Goal: Information Seeking & Learning: Check status

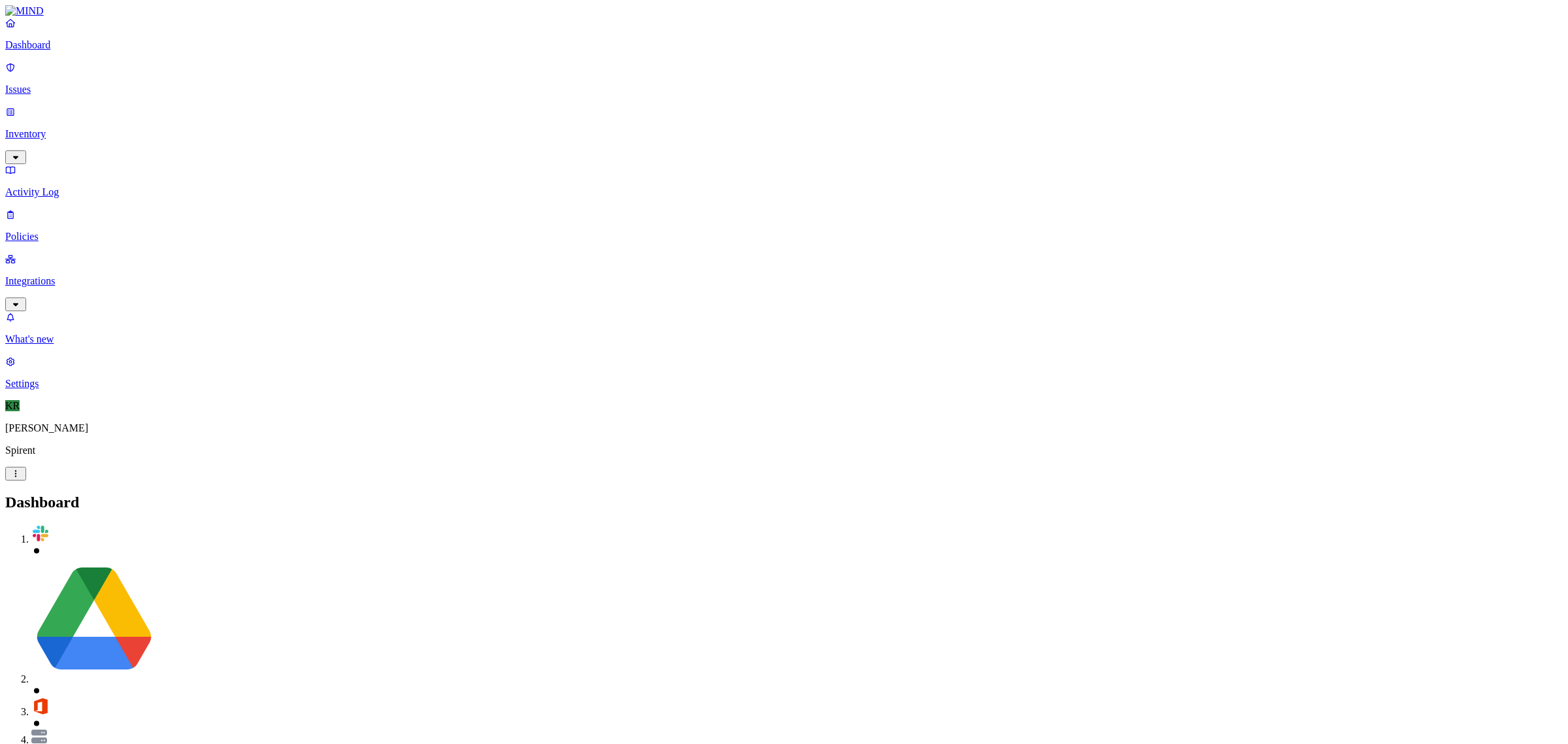
drag, startPoint x: 30, startPoint y: 83, endPoint x: 35, endPoint y: 88, distance: 7.1
click at [30, 83] on p "Issues" at bounding box center [784, 89] width 1557 height 12
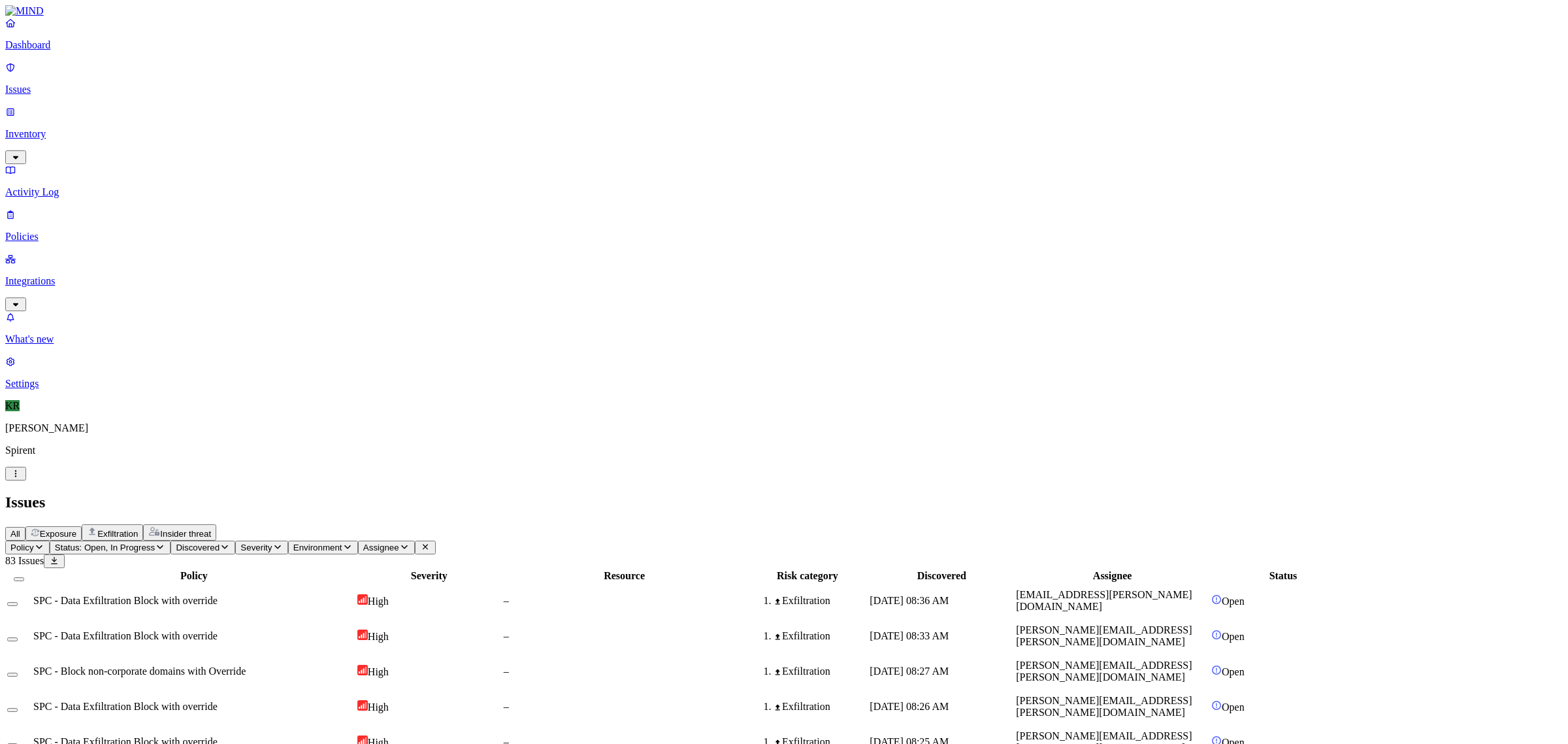
click at [138, 529] on span "Exfiltration" at bounding box center [118, 534] width 40 height 10
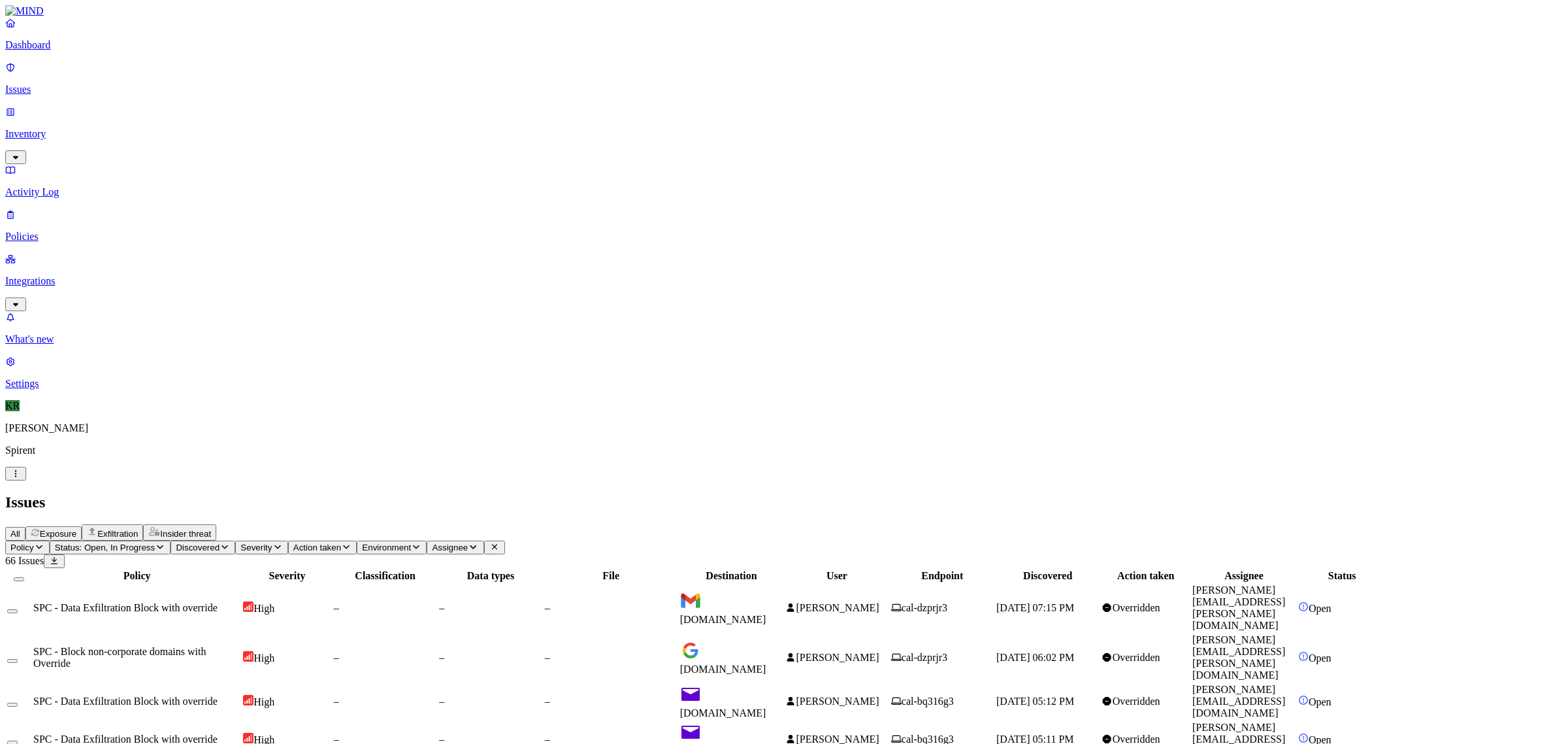
click at [211, 526] on div "Insider threat" at bounding box center [179, 532] width 62 height 12
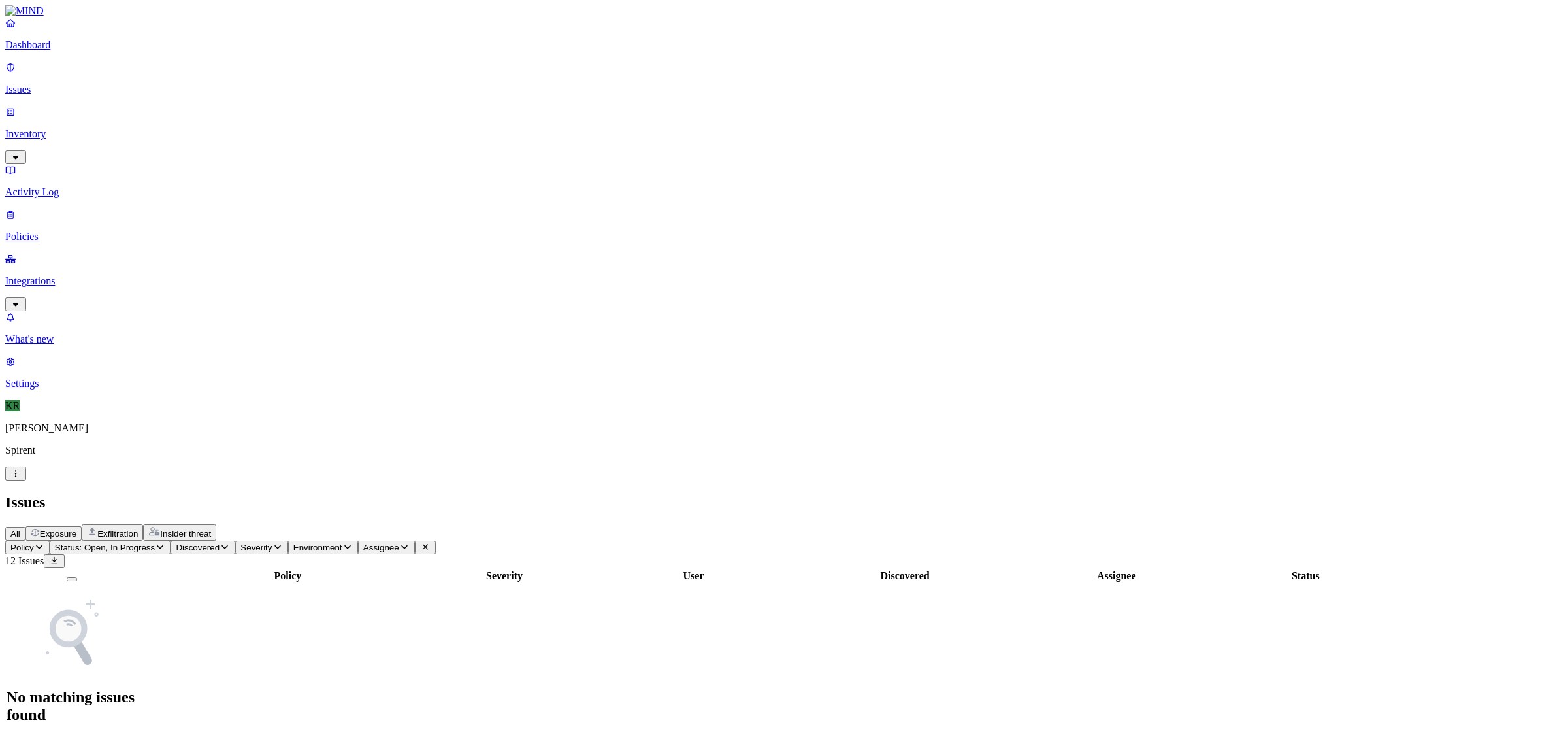
click at [77, 529] on span "Exposure" at bounding box center [58, 534] width 36 height 10
click at [26, 527] on button "All" at bounding box center [15, 534] width 20 height 13
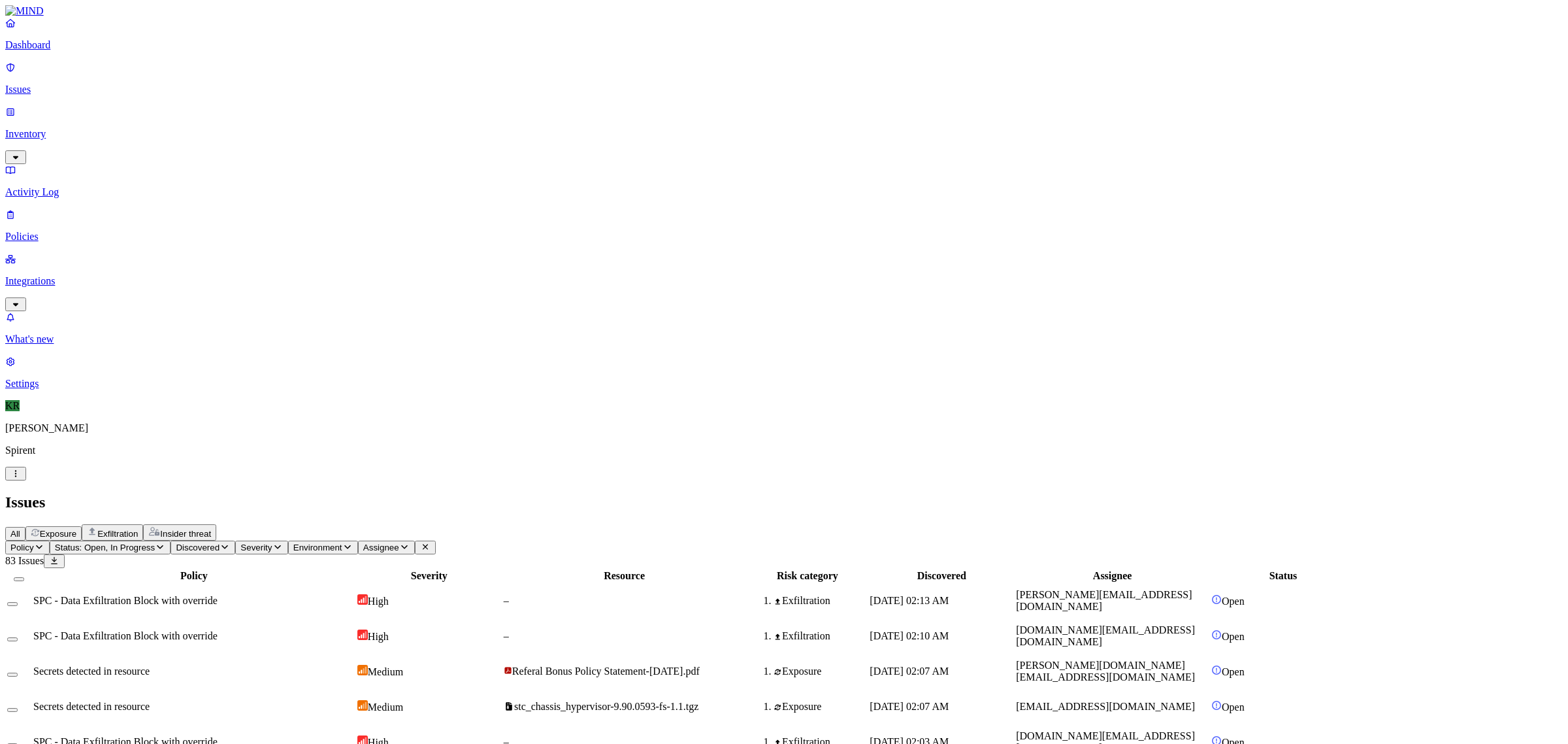
click at [77, 529] on span "Exposure" at bounding box center [58, 534] width 36 height 10
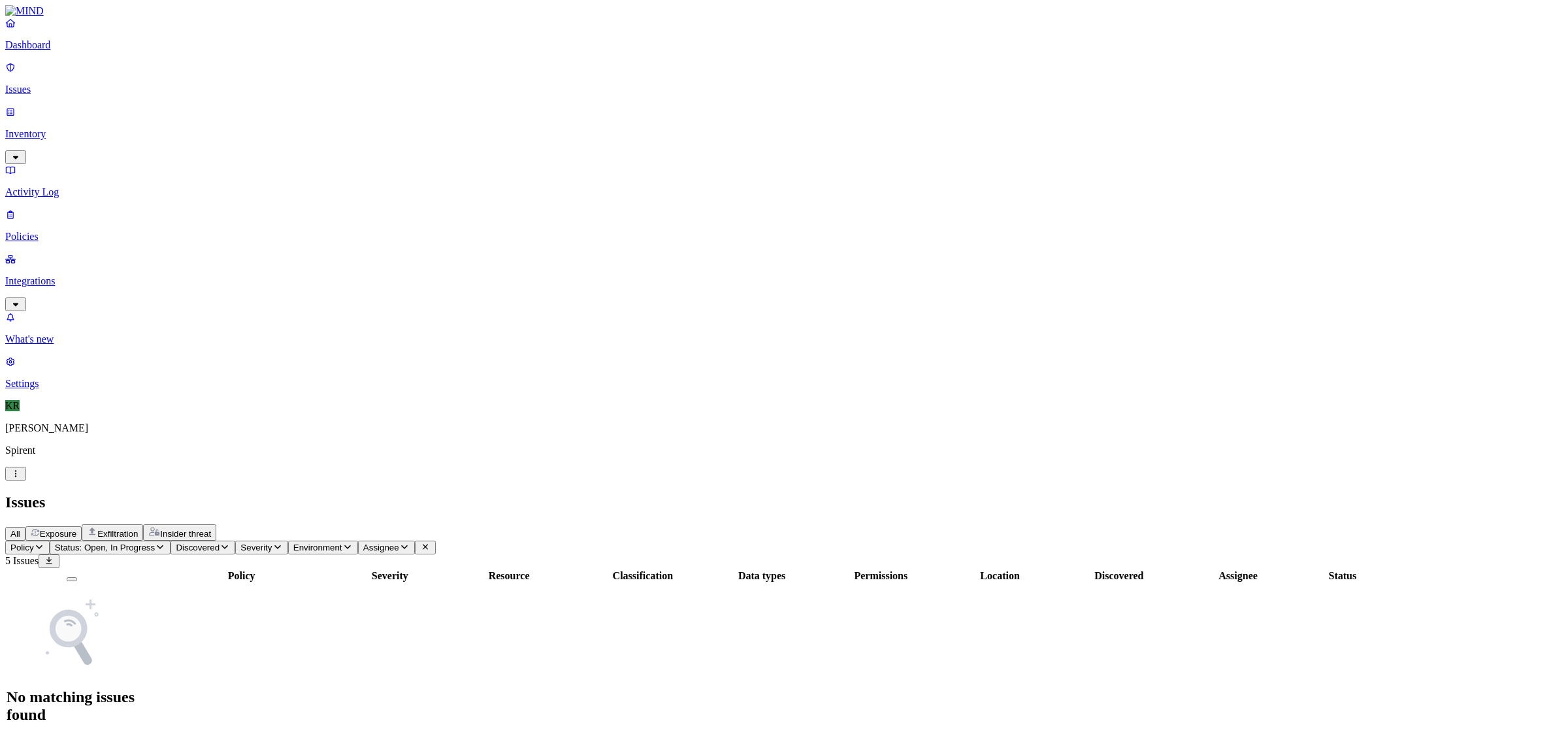
click at [138, 529] on span "Exfiltration" at bounding box center [118, 534] width 40 height 10
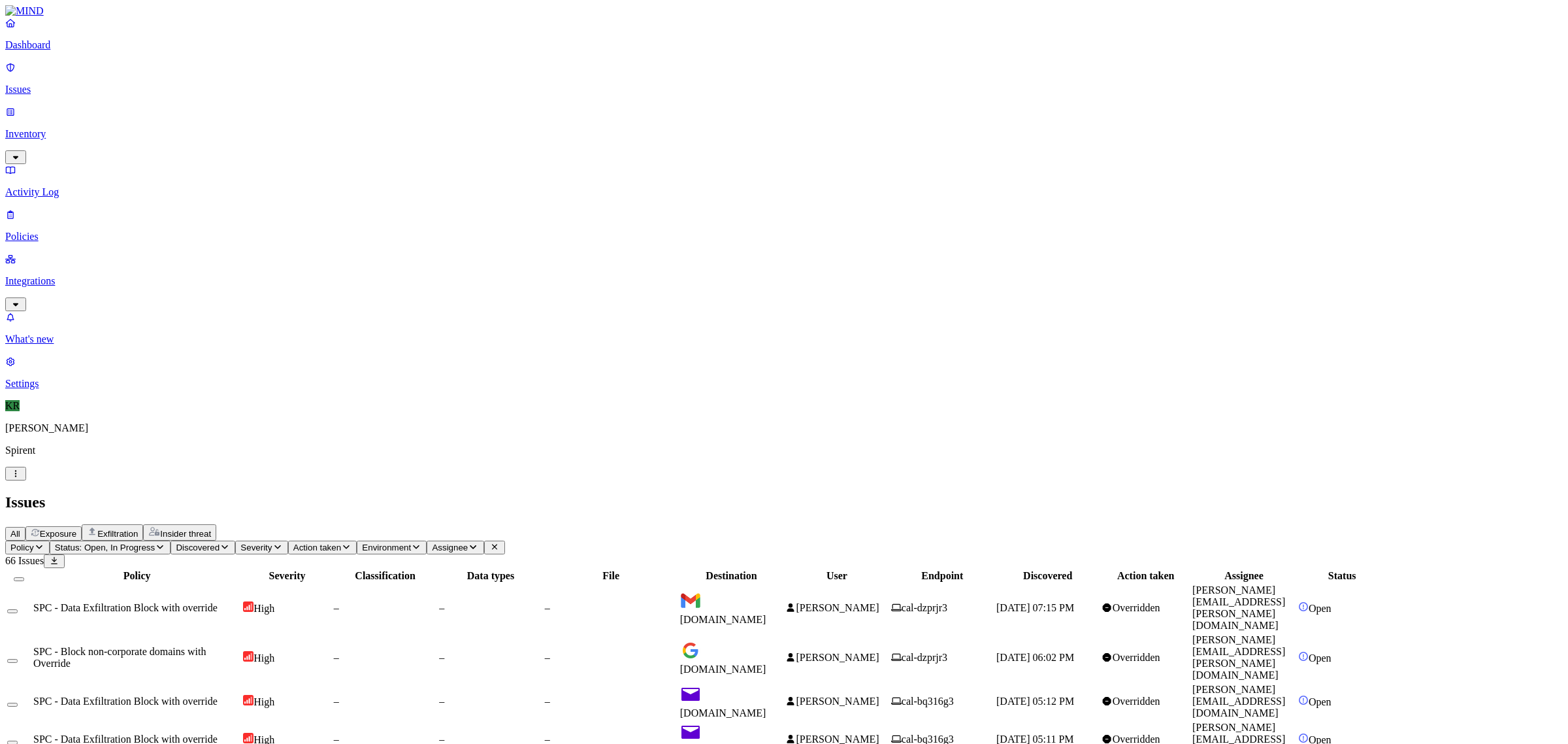
click at [216, 524] on button "Insider threat" at bounding box center [179, 532] width 73 height 16
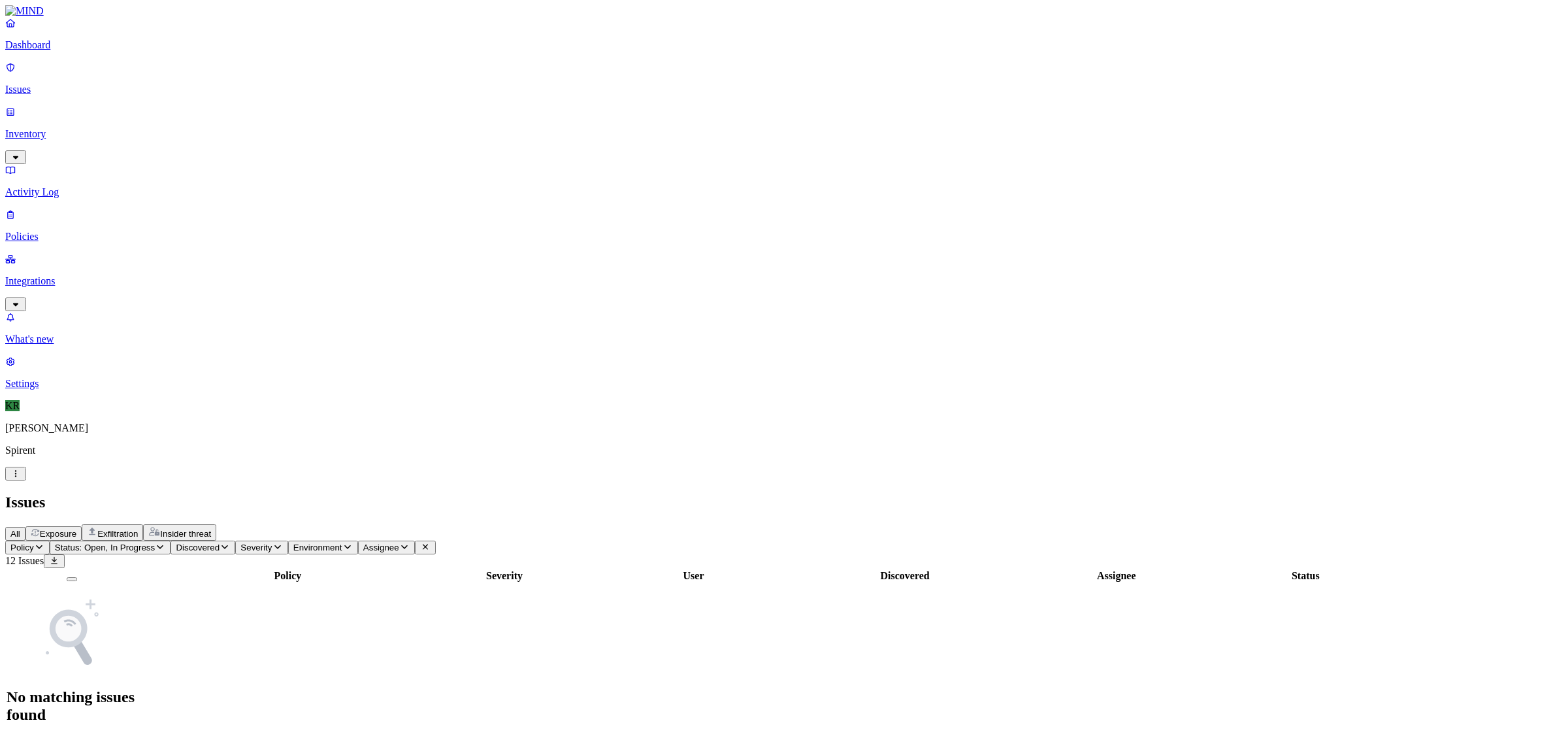
click at [138, 529] on span "Exfiltration" at bounding box center [118, 534] width 40 height 10
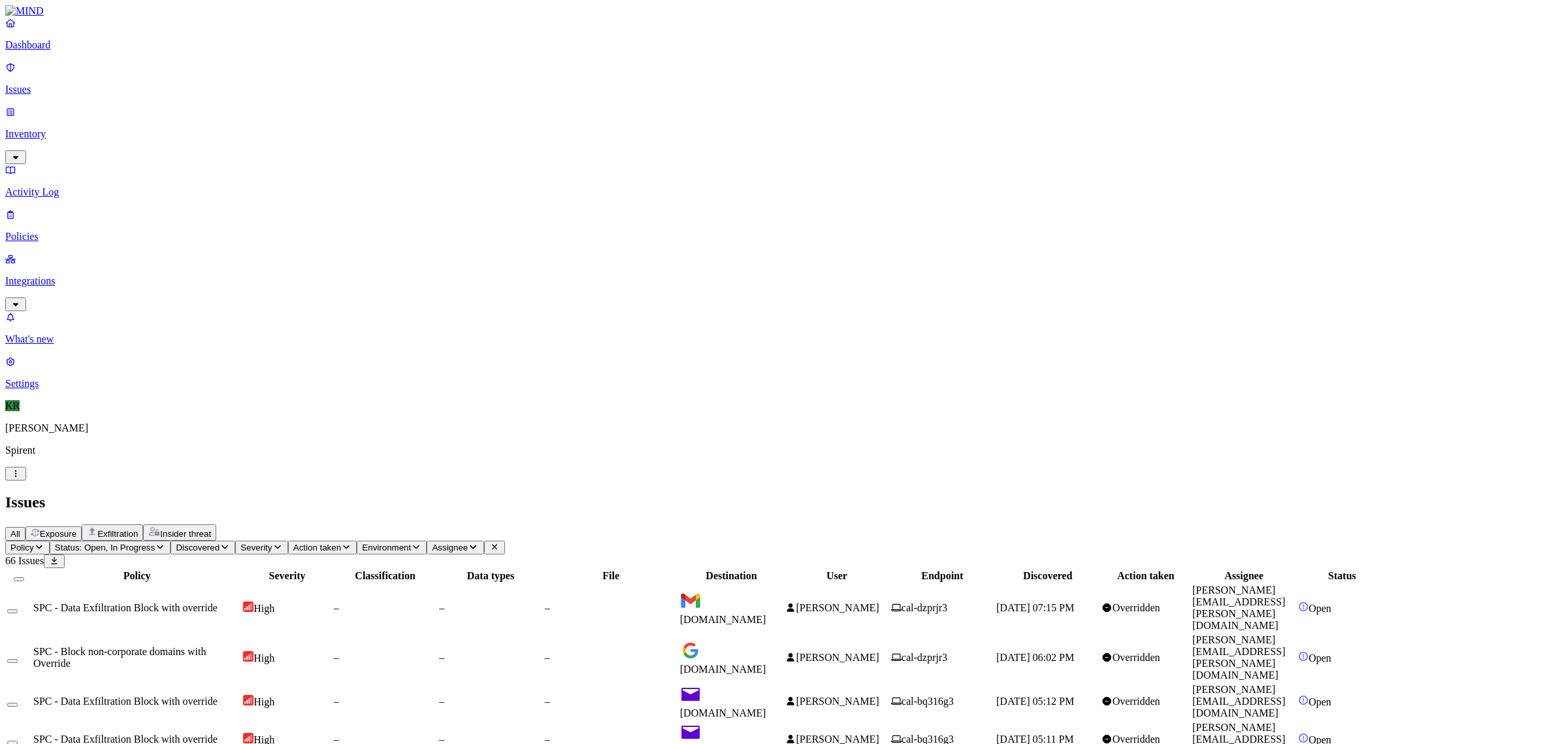
click at [20, 529] on span "All" at bounding box center [15, 534] width 10 height 10
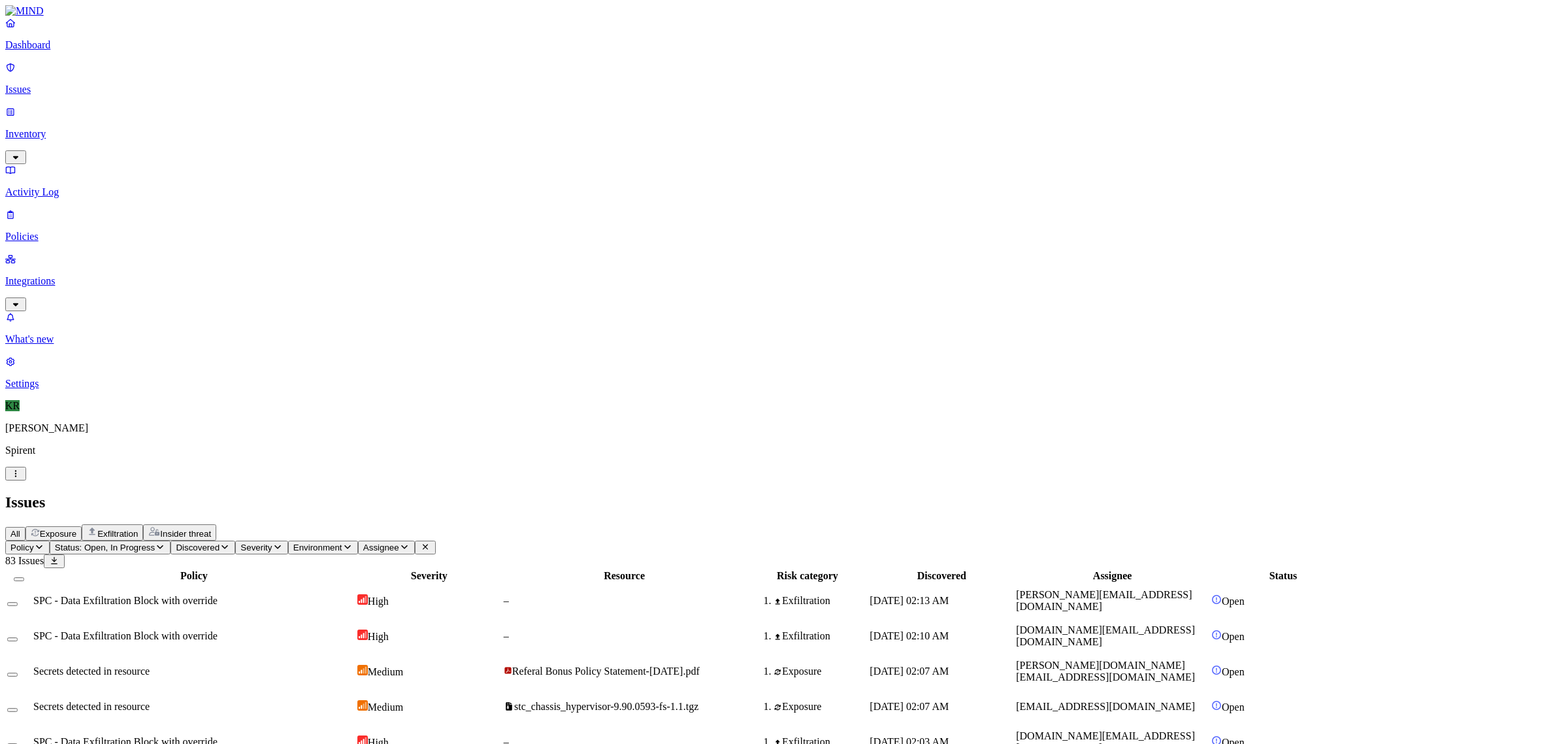
click at [77, 529] on span "Exposure" at bounding box center [58, 534] width 36 height 10
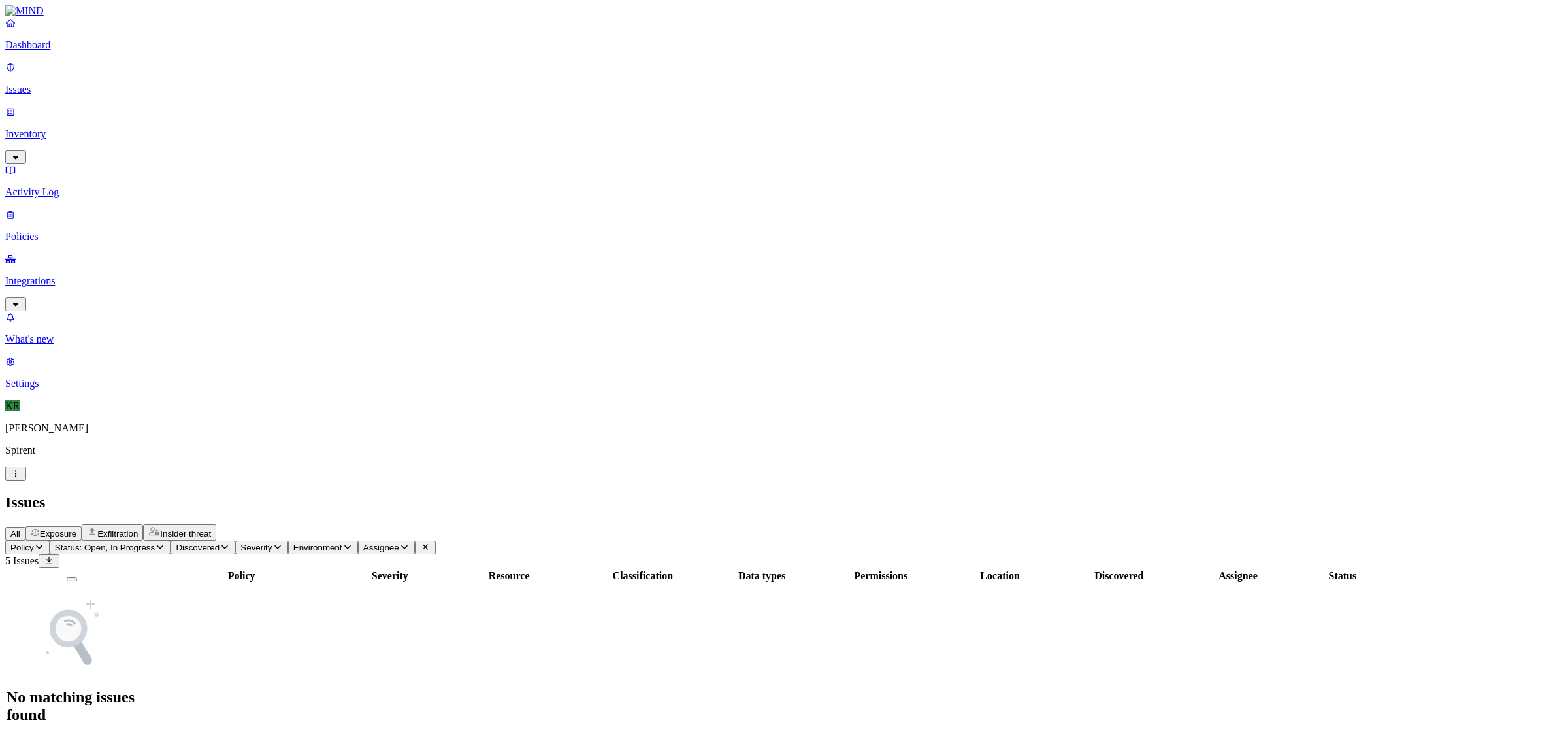
click at [211, 529] on span "Insider threat" at bounding box center [185, 534] width 51 height 10
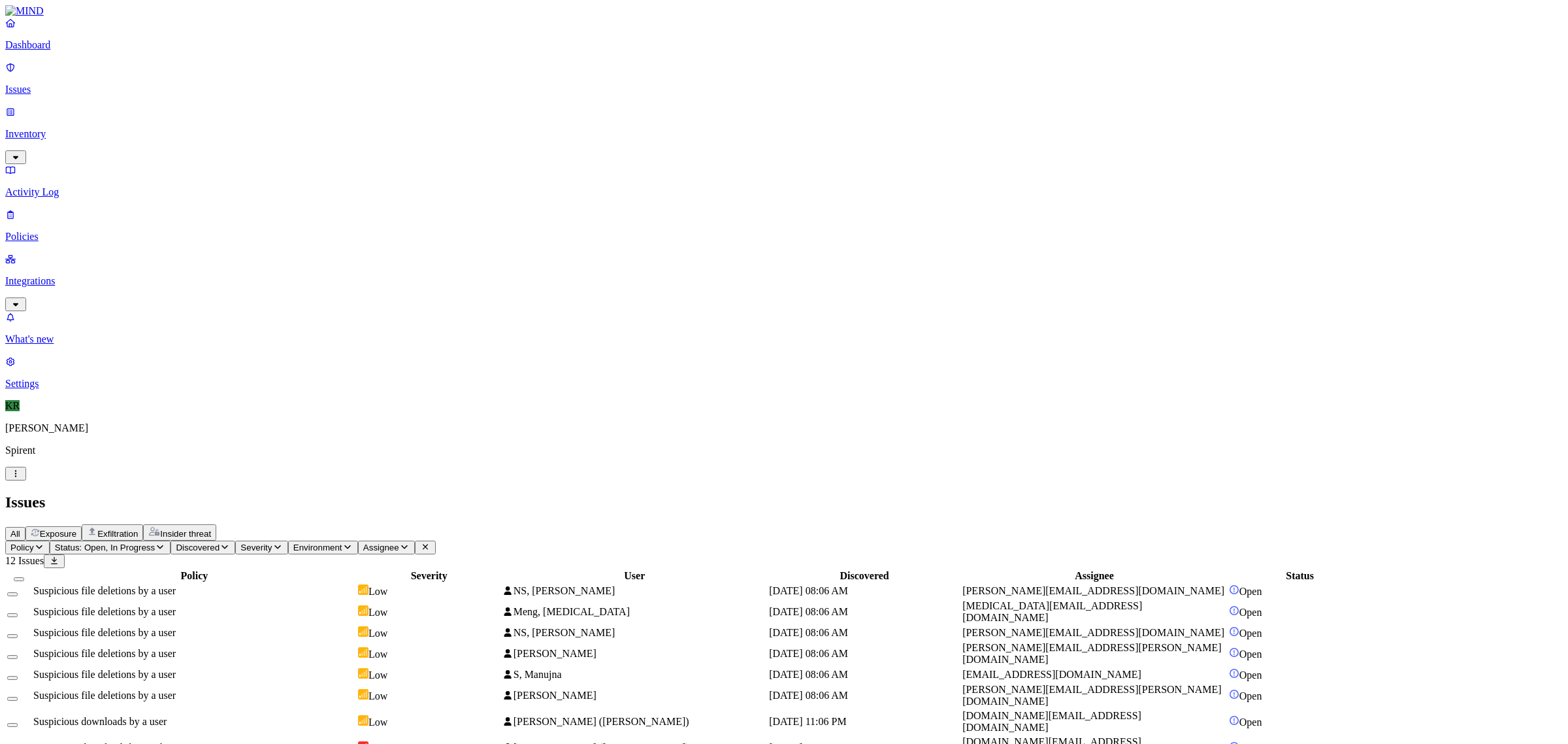
click at [138, 529] on span "Exfiltration" at bounding box center [118, 534] width 40 height 10
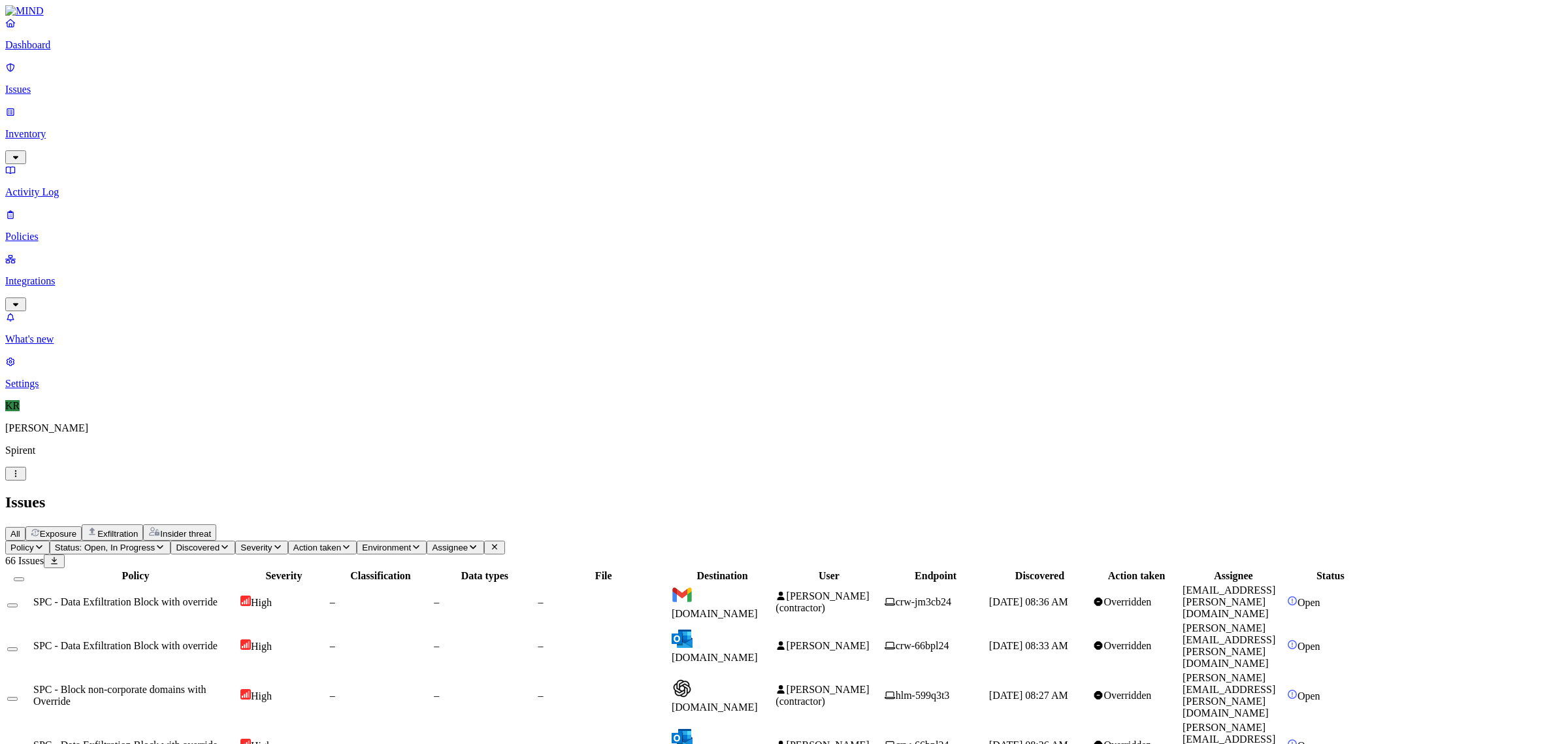
click at [77, 529] on span "Exposure" at bounding box center [58, 534] width 36 height 10
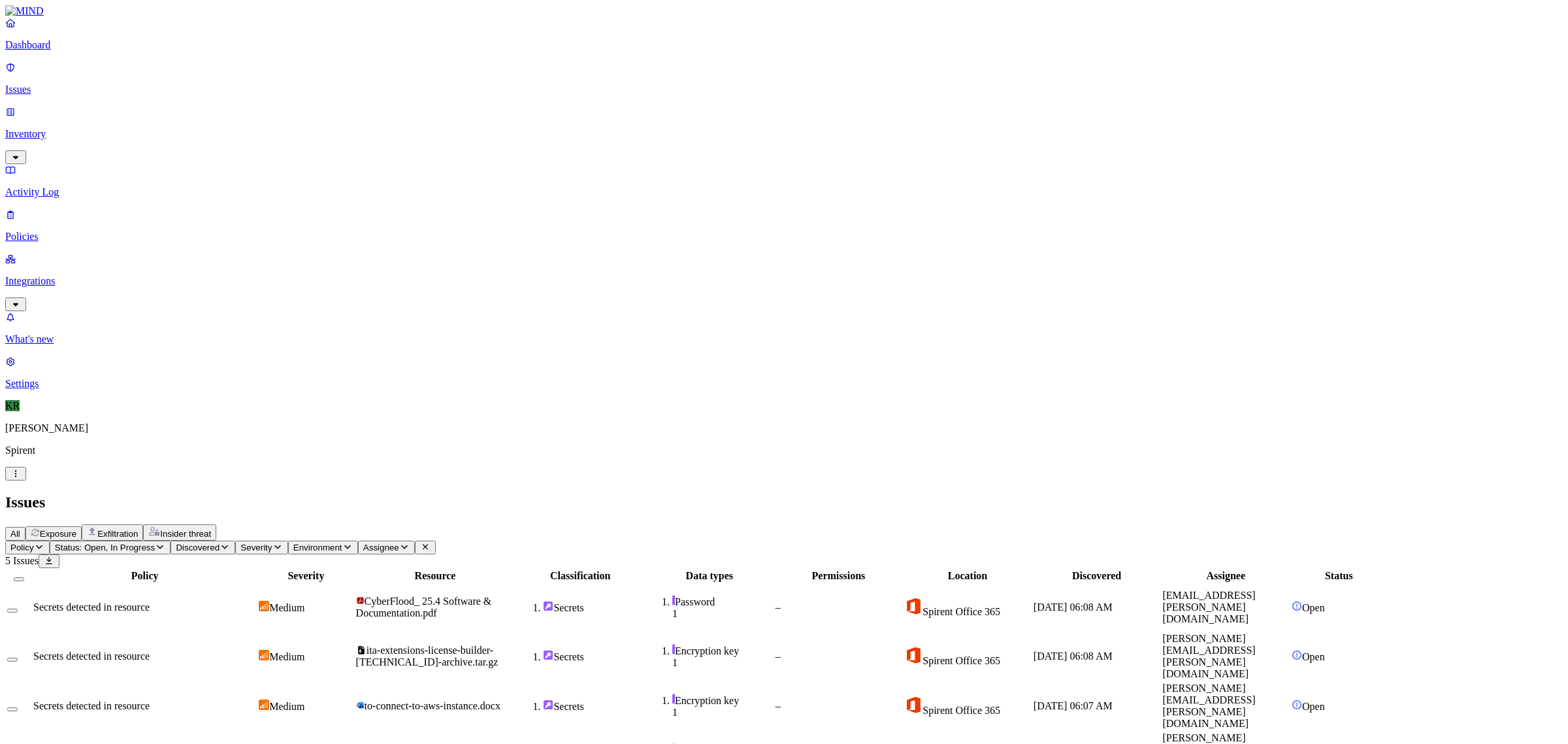
click at [138, 529] on span "Exfiltration" at bounding box center [118, 534] width 40 height 10
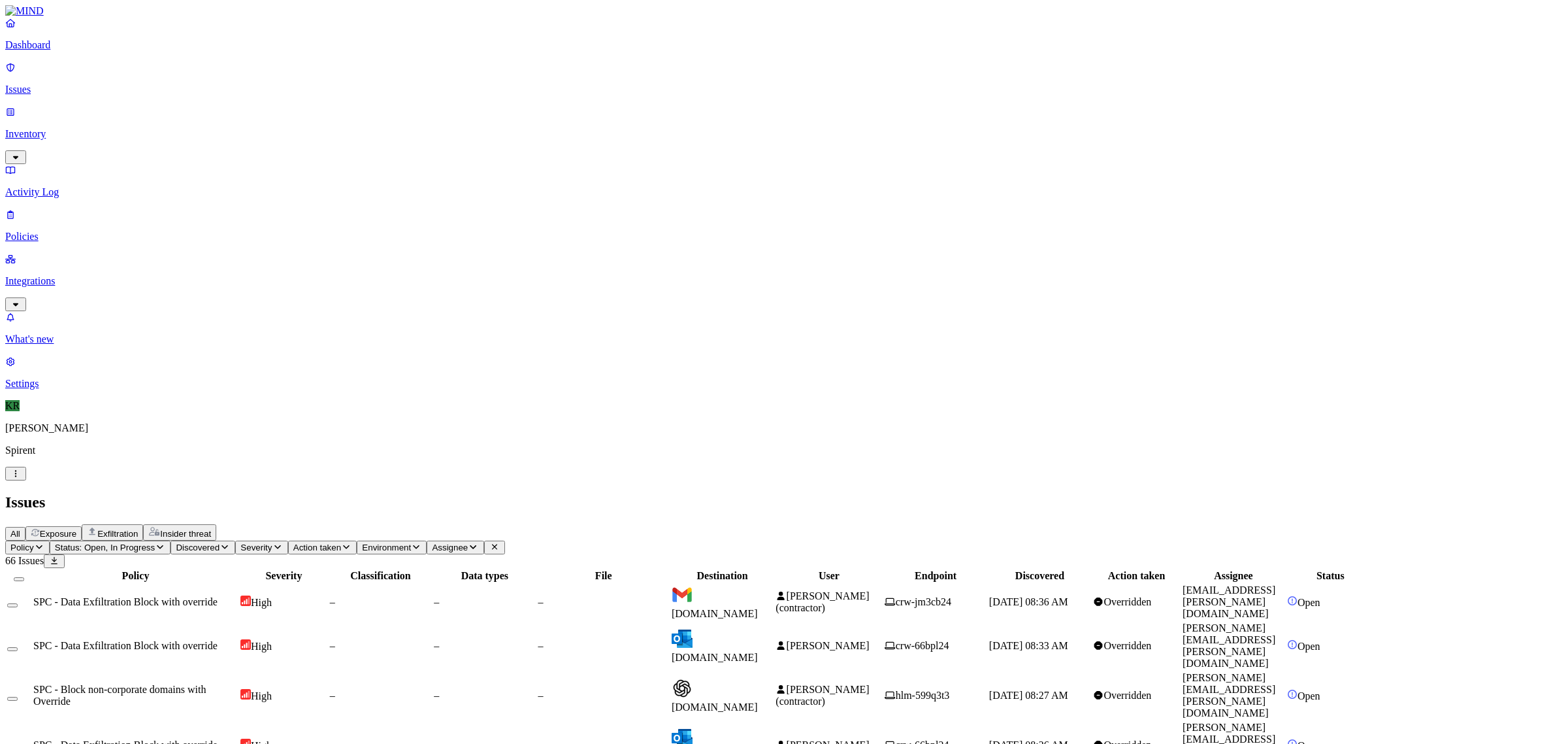
click at [26, 527] on button "All" at bounding box center [15, 534] width 20 height 13
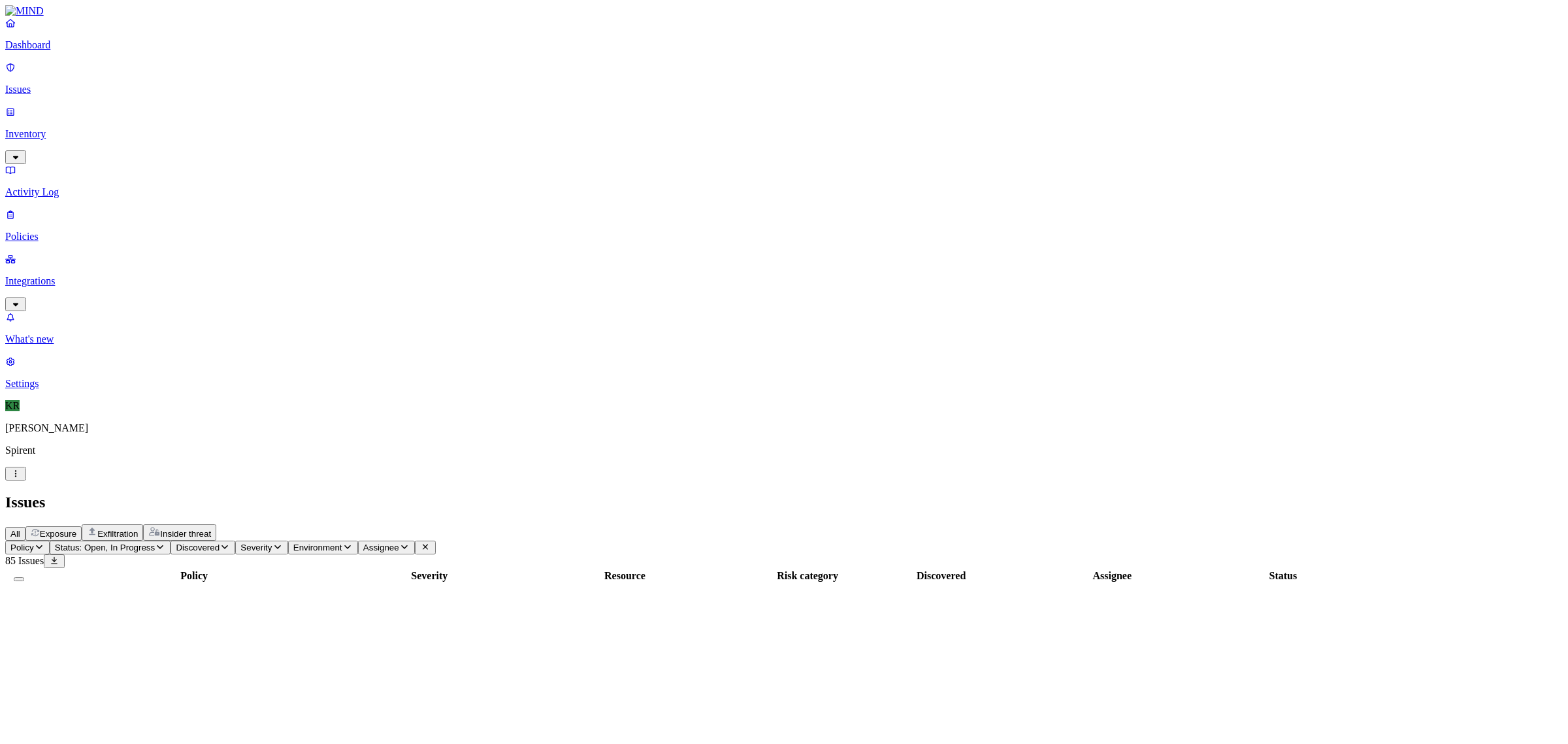
click at [155, 542] on span "Status: Open, In Progress" at bounding box center [105, 547] width 100 height 10
click at [274, 213] on span "Resolved" at bounding box center [257, 218] width 39 height 11
click at [440, 542] on span "Assignee" at bounding box center [422, 547] width 36 height 10
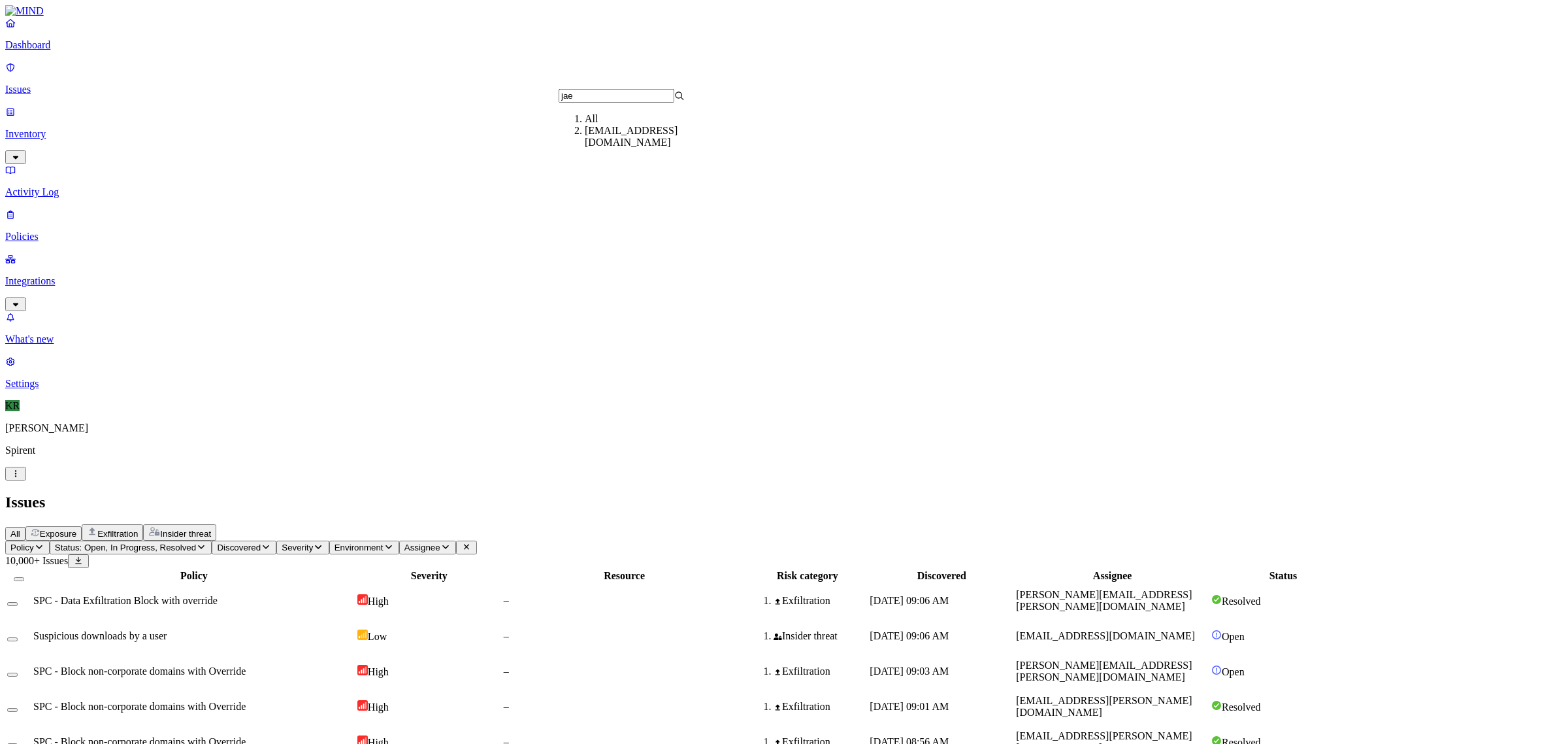
type input "jae"
click at [618, 149] on div "[EMAIL_ADDRESS][DOMAIN_NAME]" at bounding box center [648, 136] width 126 height 24
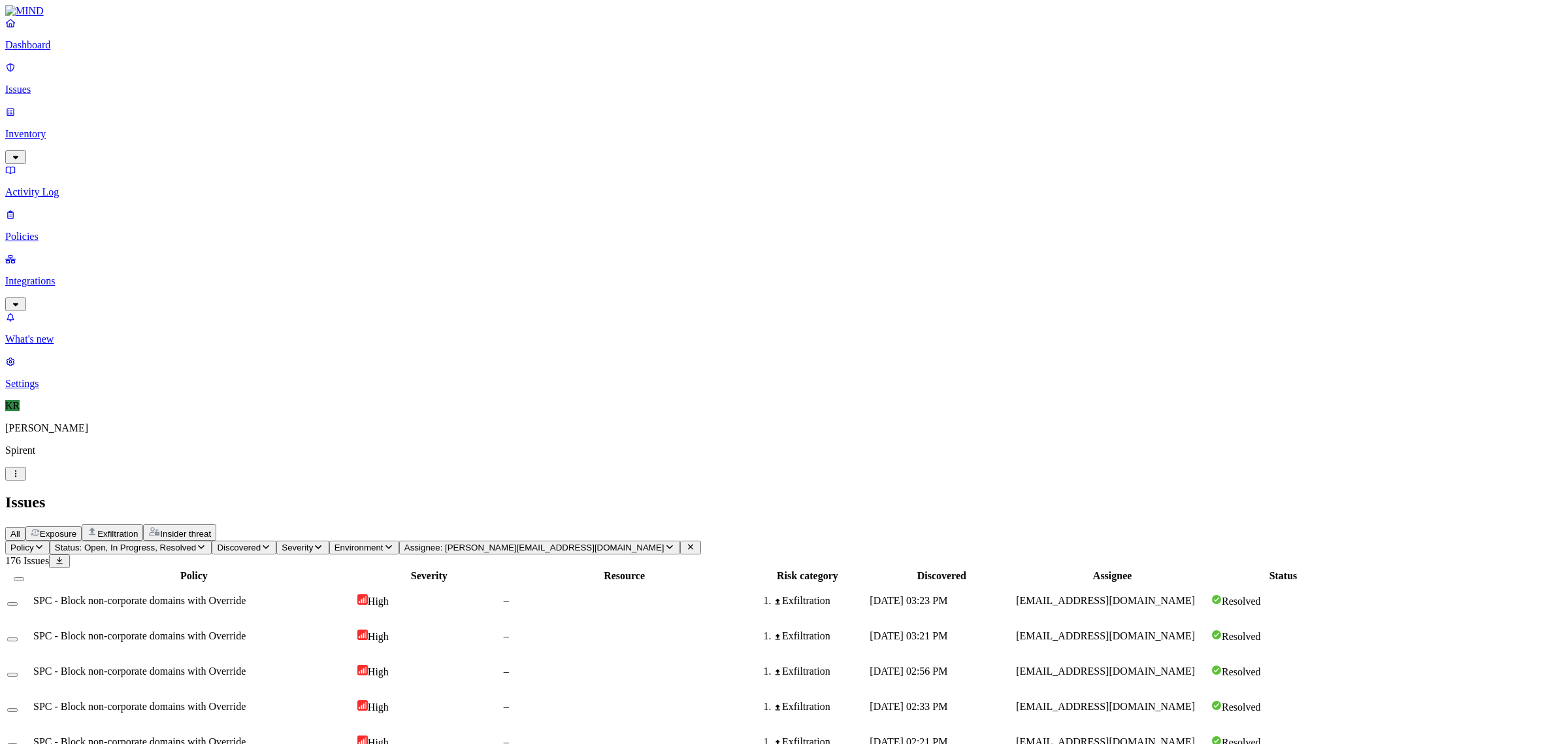
click at [138, 529] on span "Exfiltration" at bounding box center [118, 534] width 40 height 10
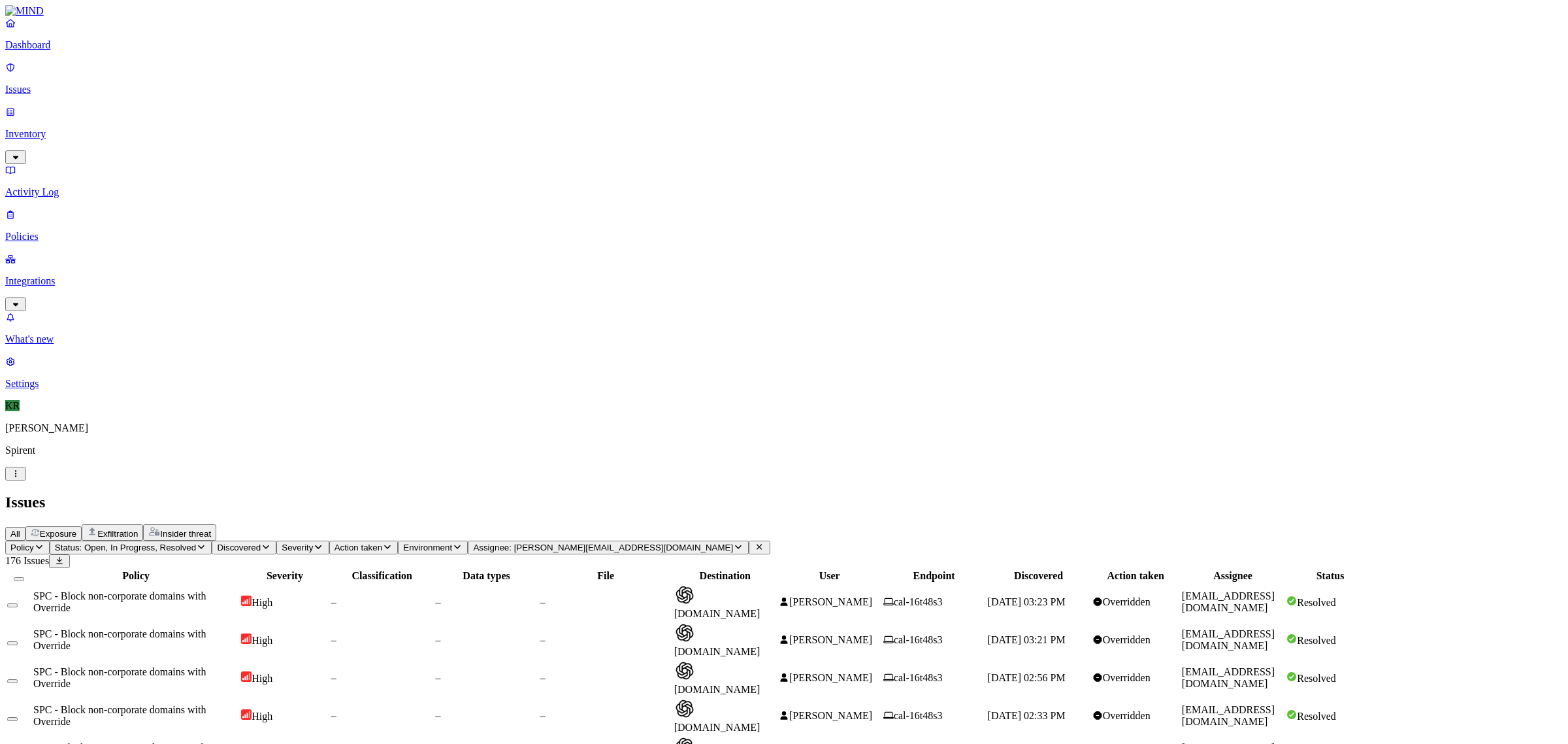
scroll to position [202, 0]
